Goal: Task Accomplishment & Management: Complete application form

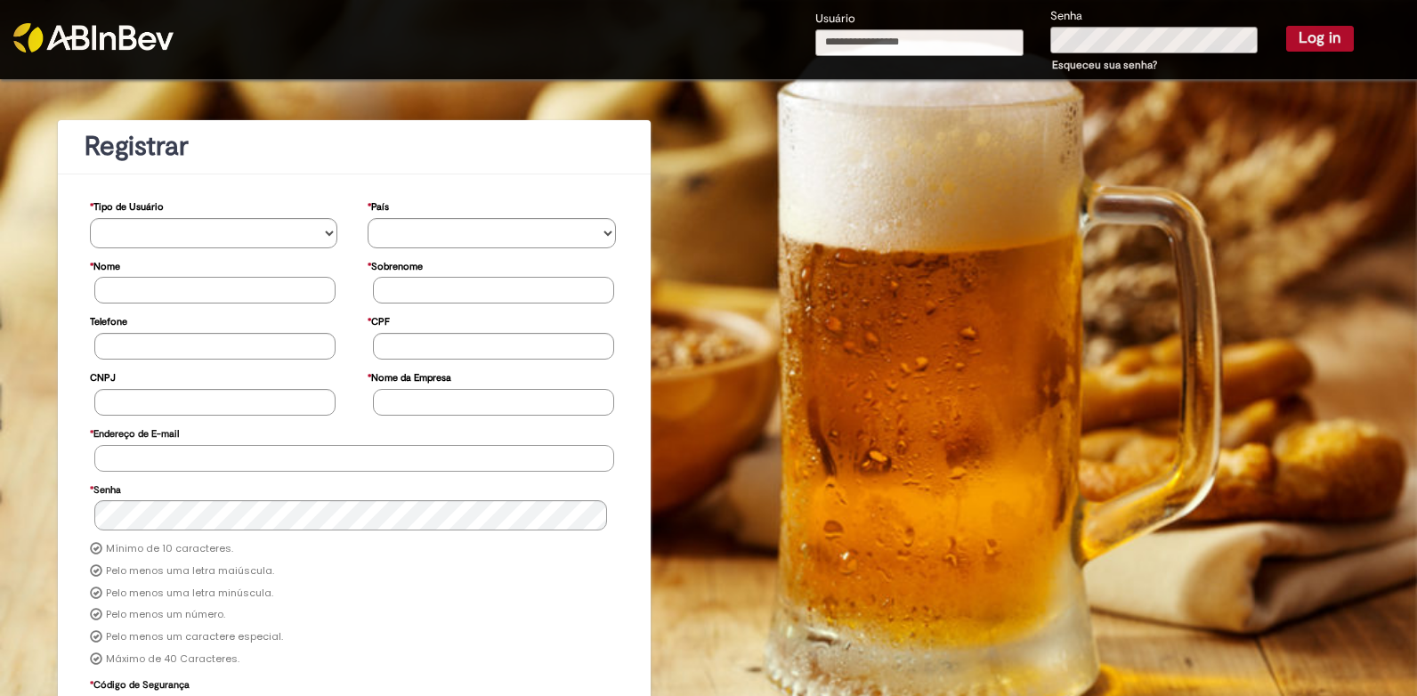
type input "**********"
click at [1293, 41] on button "Log in" at bounding box center [1320, 38] width 68 height 25
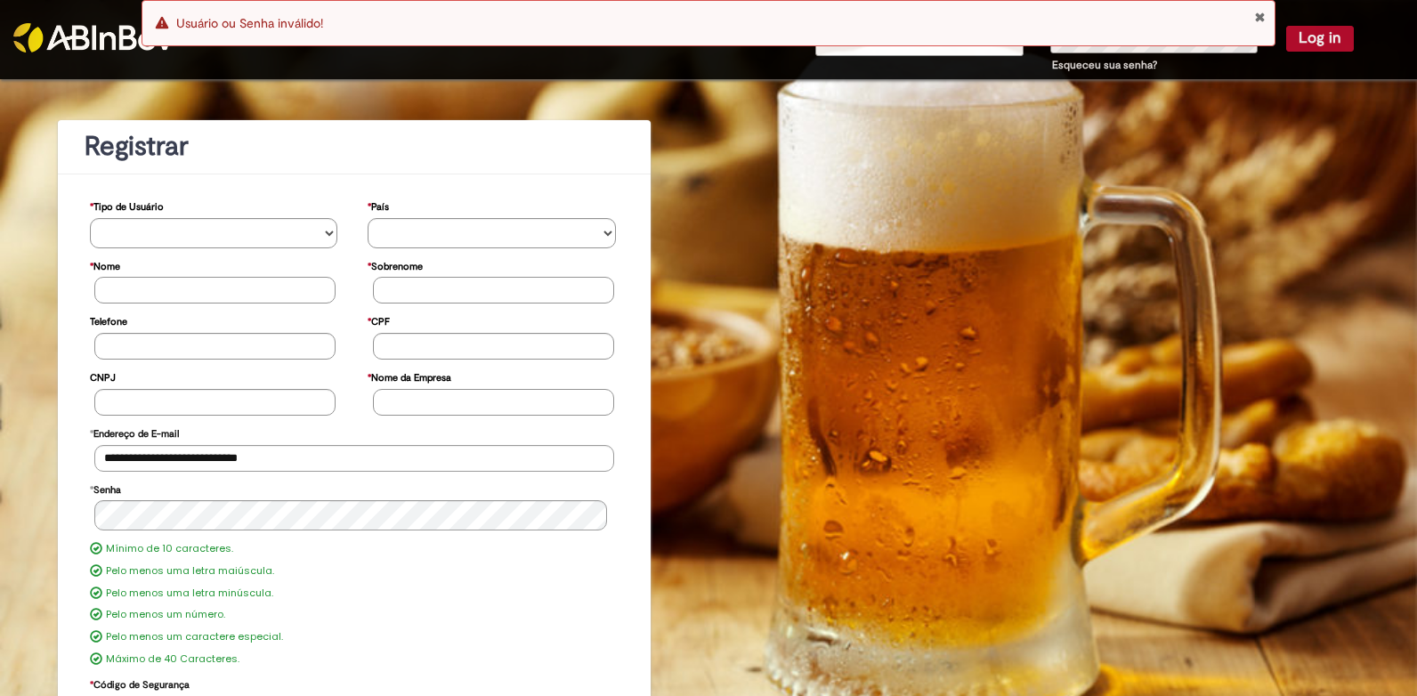
click at [1224, 182] on div "**********" at bounding box center [708, 452] width 1417 height 747
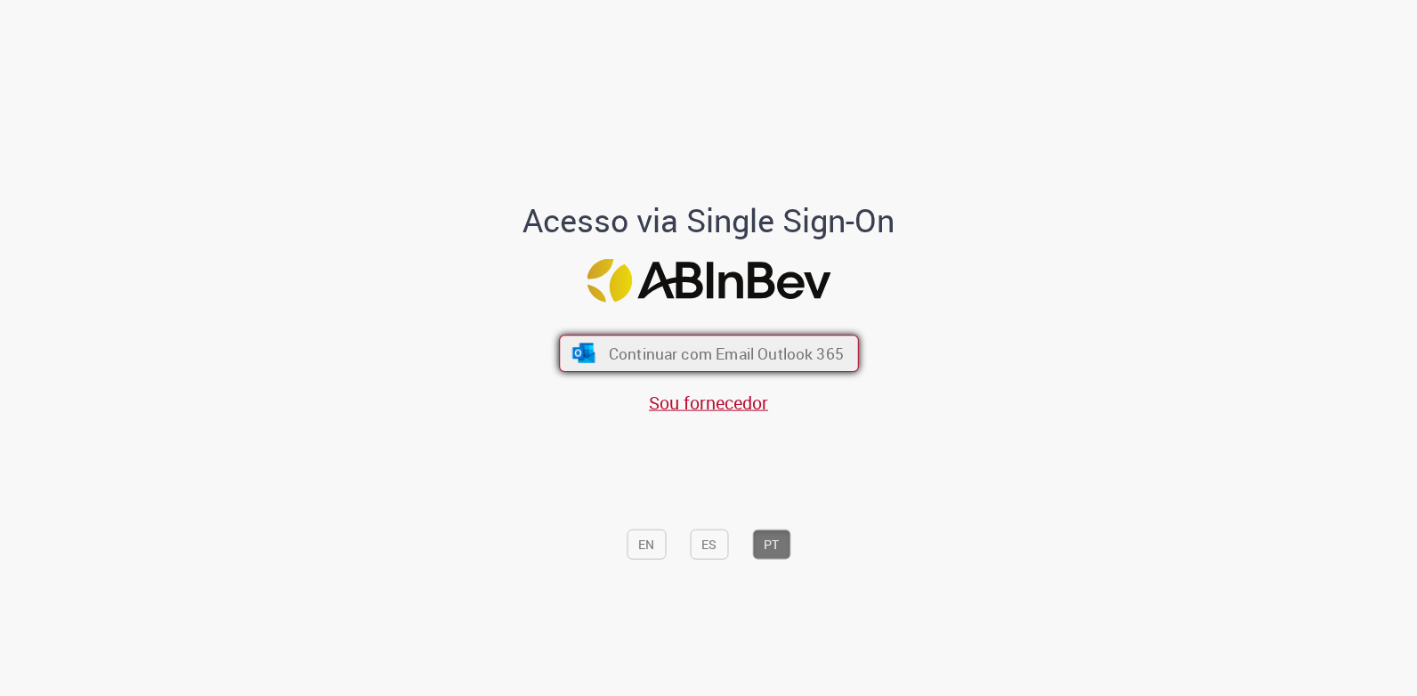
click at [782, 351] on span "Continuar com Email Outlook 365" at bounding box center [725, 353] width 235 height 20
